Goal: Transaction & Acquisition: Obtain resource

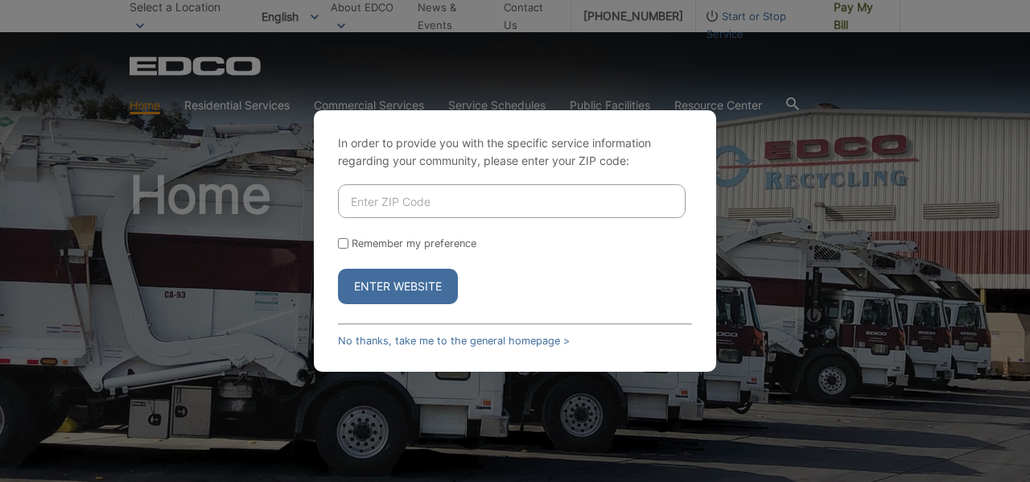
click at [471, 204] on input "Enter ZIP Code" at bounding box center [512, 201] width 348 height 34
type input "92118"
click at [456, 232] on form "92118 Remember my preference Enter Website" at bounding box center [515, 244] width 354 height 120
click at [371, 296] on button "Enter Website" at bounding box center [398, 286] width 120 height 35
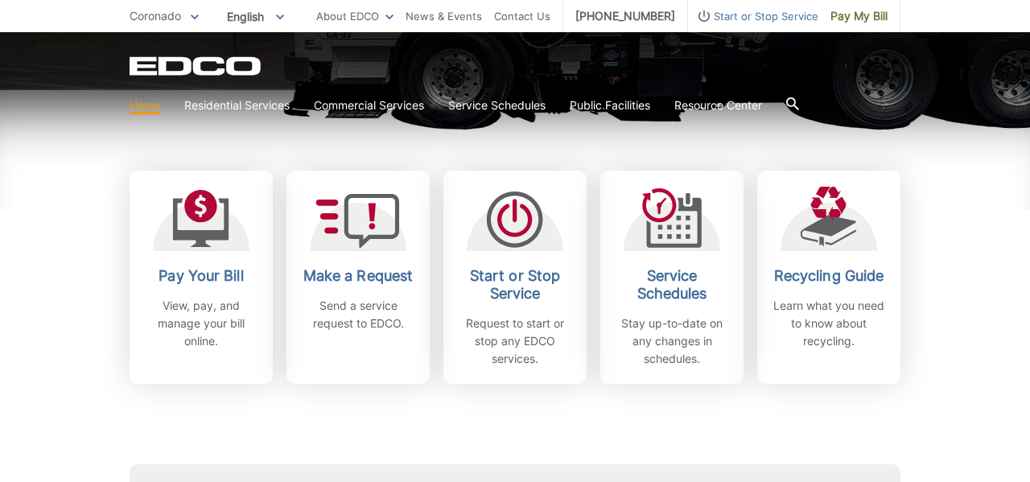
scroll to position [430, 0]
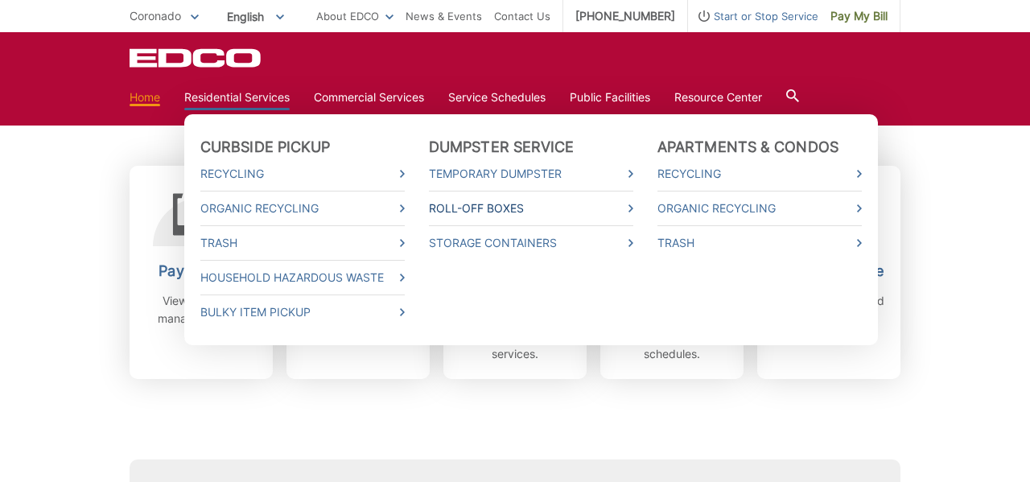
click at [475, 207] on link "Roll-Off Boxes" at bounding box center [531, 208] width 204 height 18
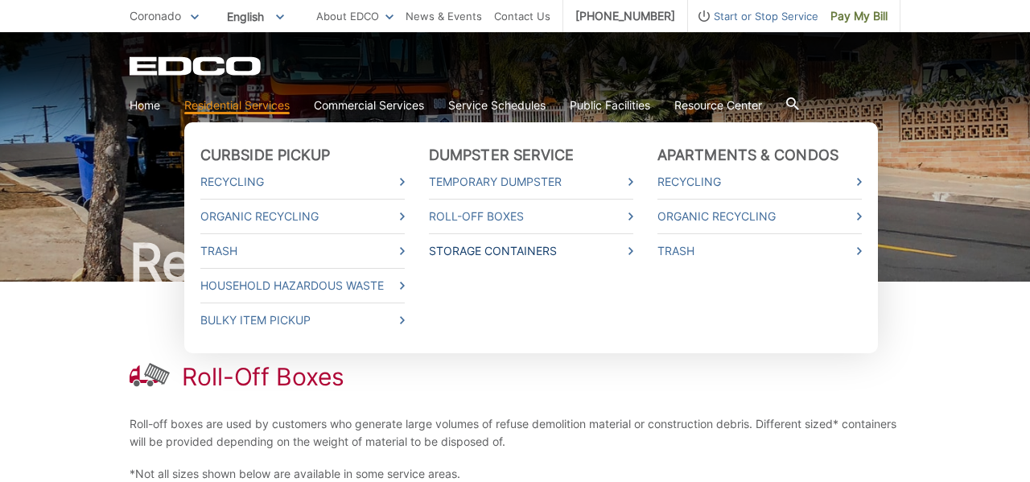
click at [489, 253] on link "Storage Containers" at bounding box center [531, 251] width 204 height 18
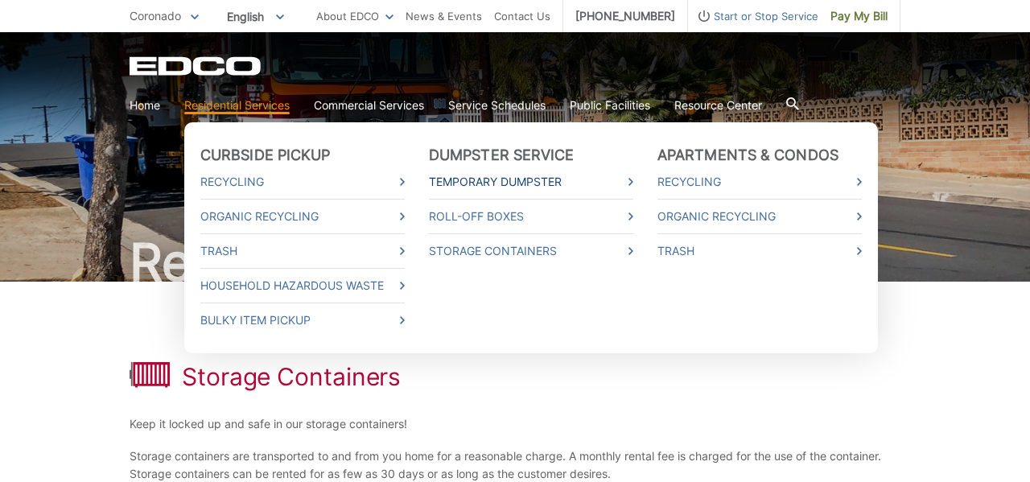
click at [467, 183] on link "Temporary Dumpster" at bounding box center [531, 182] width 204 height 18
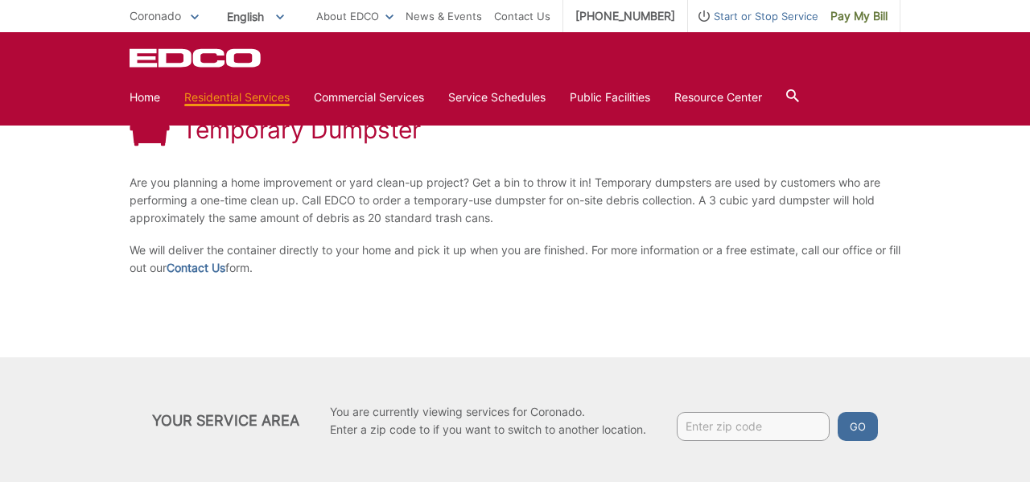
scroll to position [251, 0]
click at [204, 268] on link "Contact Us" at bounding box center [196, 269] width 59 height 18
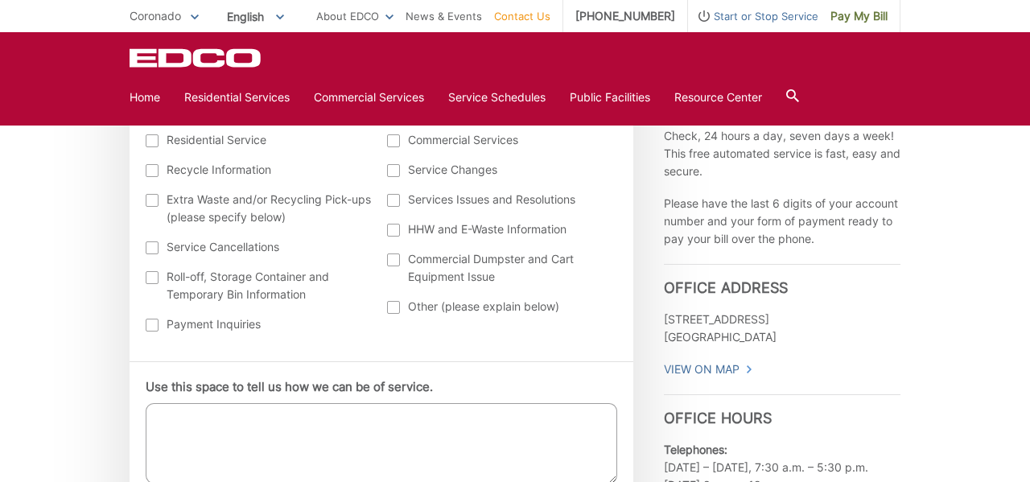
scroll to position [662, 0]
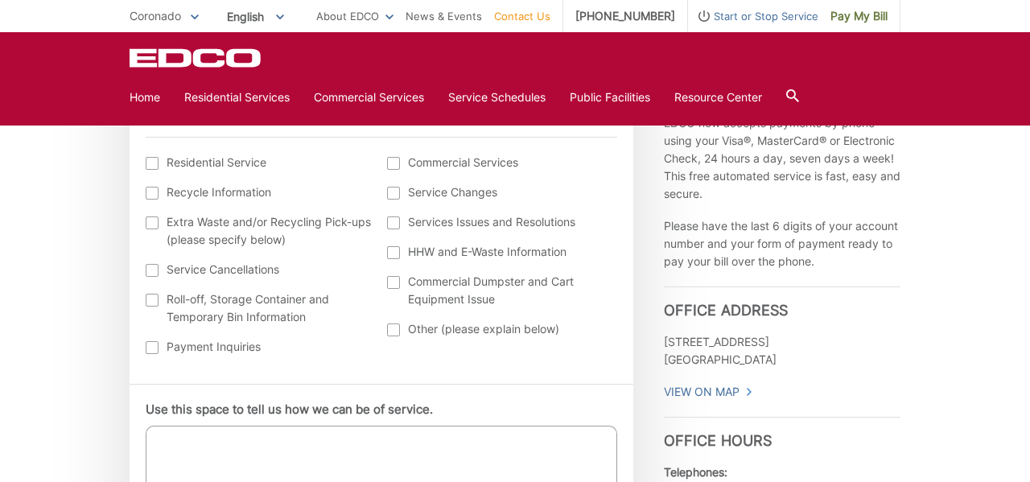
click at [157, 297] on div at bounding box center [152, 300] width 13 height 13
click at [0, 0] on input "Roll-off, Storage Container and Temporary Bin Information" at bounding box center [0, 0] width 0 height 0
